Goal: Communication & Community: Participate in discussion

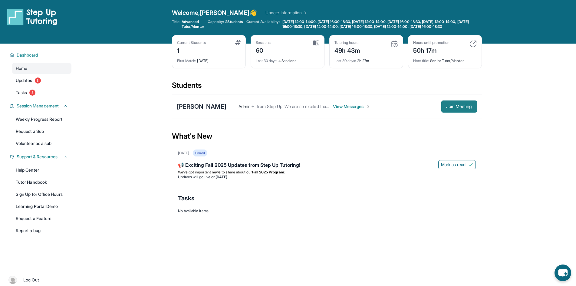
click at [467, 108] on button "Join Meeting" at bounding box center [459, 106] width 36 height 12
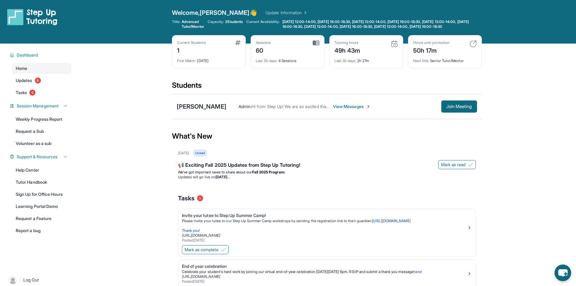
click at [347, 110] on span "View Messages" at bounding box center [352, 106] width 38 height 6
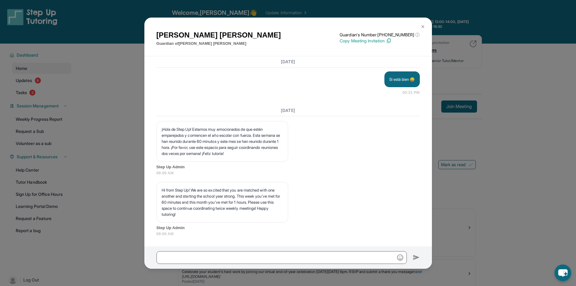
scroll to position [18858, 0]
click at [307, 253] on input "text" at bounding box center [281, 257] width 250 height 13
click at [399, 260] on img "button" at bounding box center [400, 257] width 6 height 6
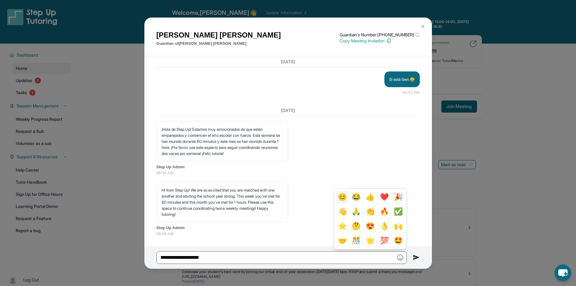
click at [340, 199] on button "😊" at bounding box center [341, 197] width 11 height 12
type input "**********"
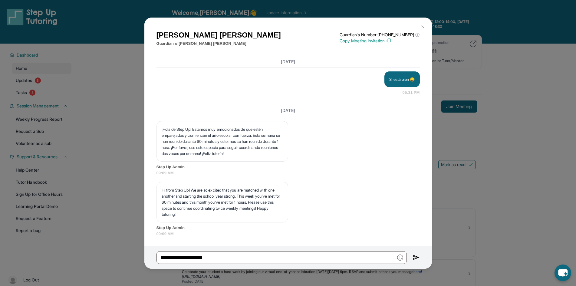
click at [417, 259] on img at bounding box center [416, 257] width 7 height 7
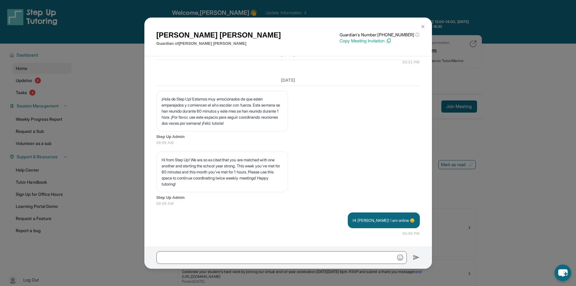
scroll to position [18888, 0]
click at [467, 200] on div "[PERSON_NAME] Guardian of [PERSON_NAME] Guardian's Number: [PHONE_NUMBER] ⓘ Thi…" at bounding box center [288, 143] width 576 height 286
